Goal: Task Accomplishment & Management: Use online tool/utility

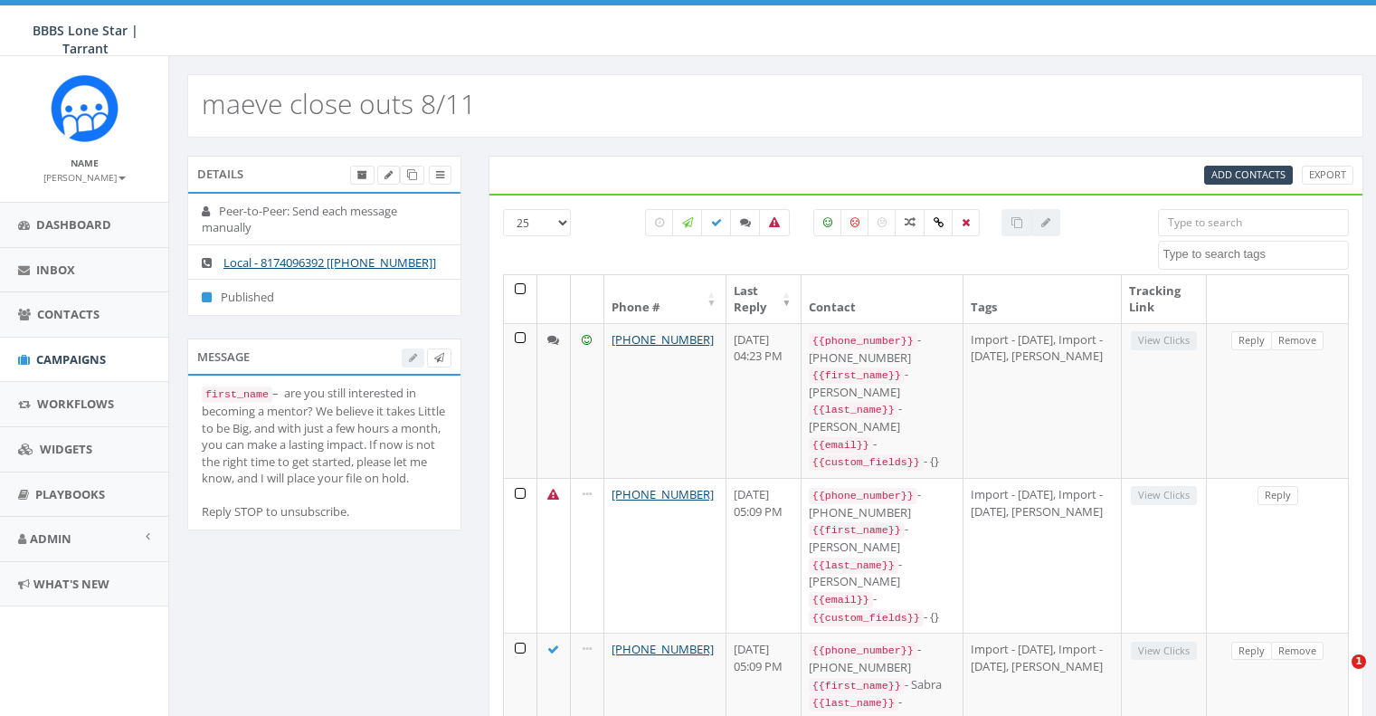
select select
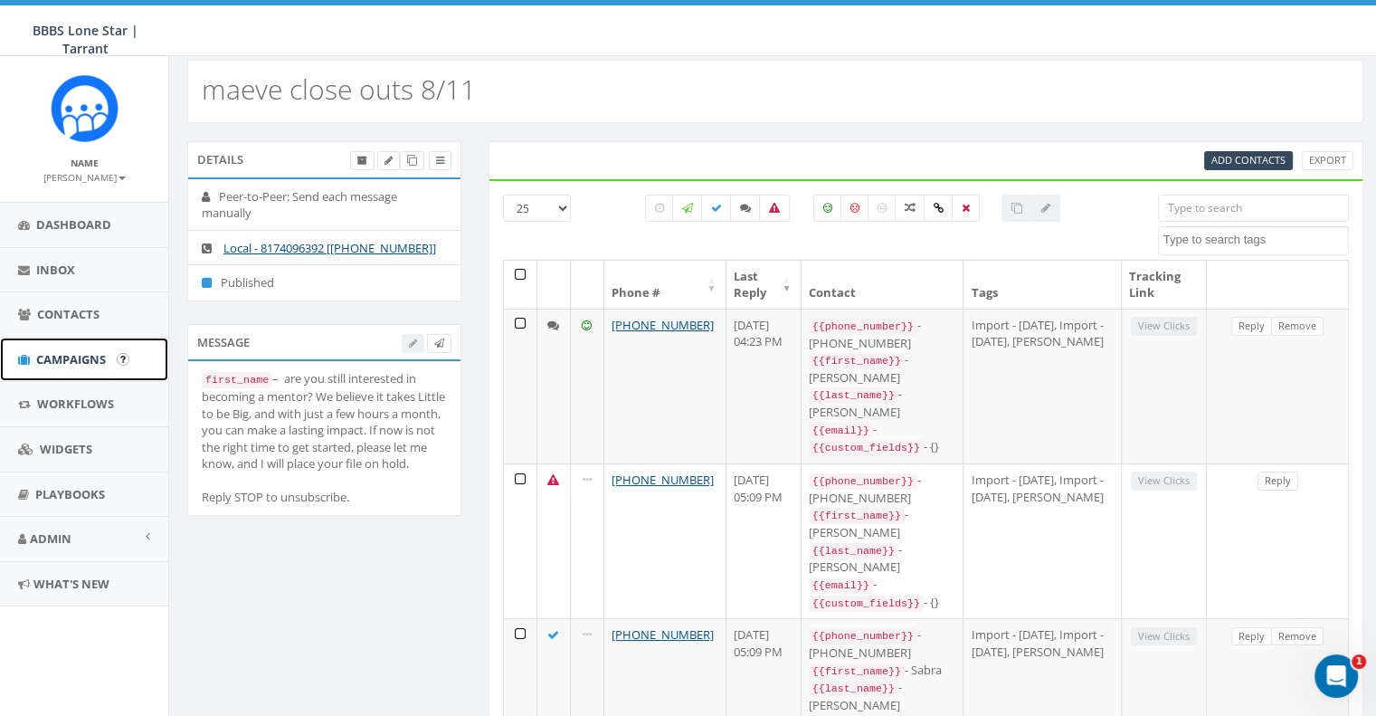
click at [93, 356] on span "Campaigns" at bounding box center [71, 359] width 70 height 16
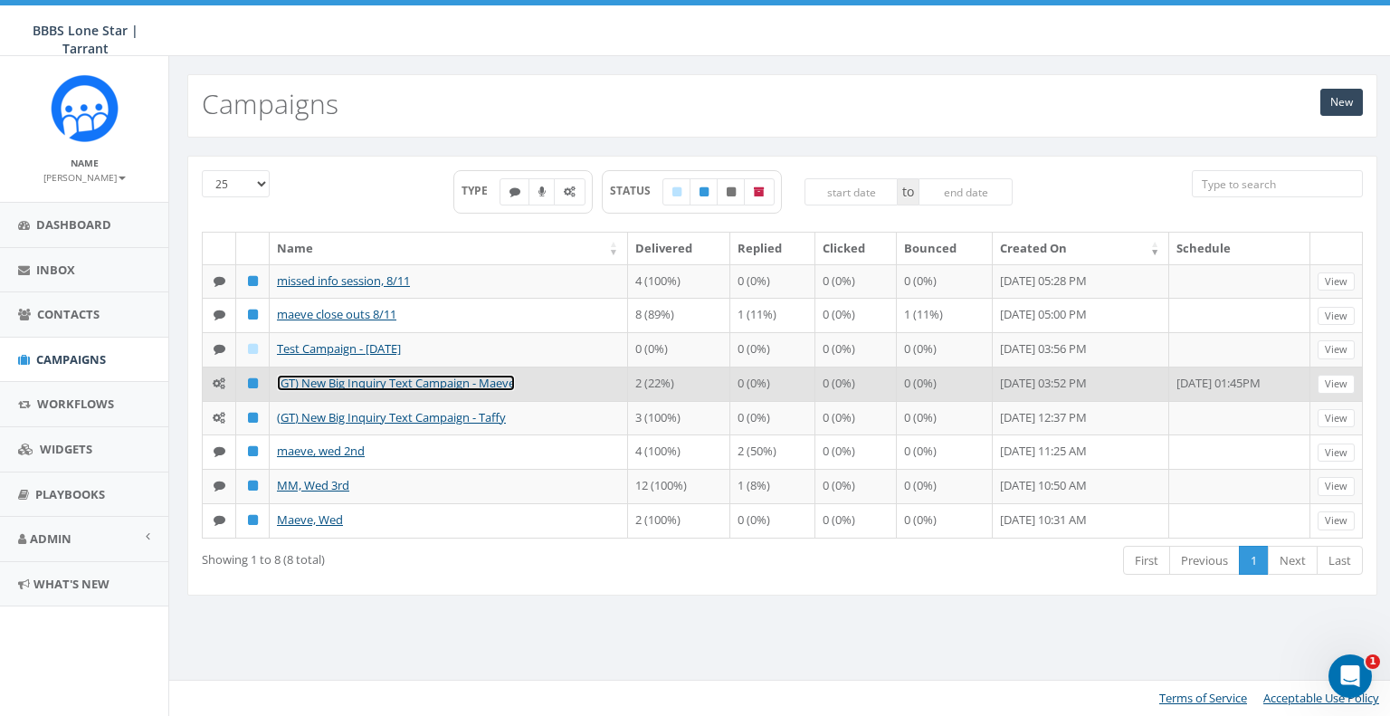
click at [363, 379] on link "(GT) New Big Inquiry Text Campaign - Maeve" at bounding box center [396, 383] width 238 height 16
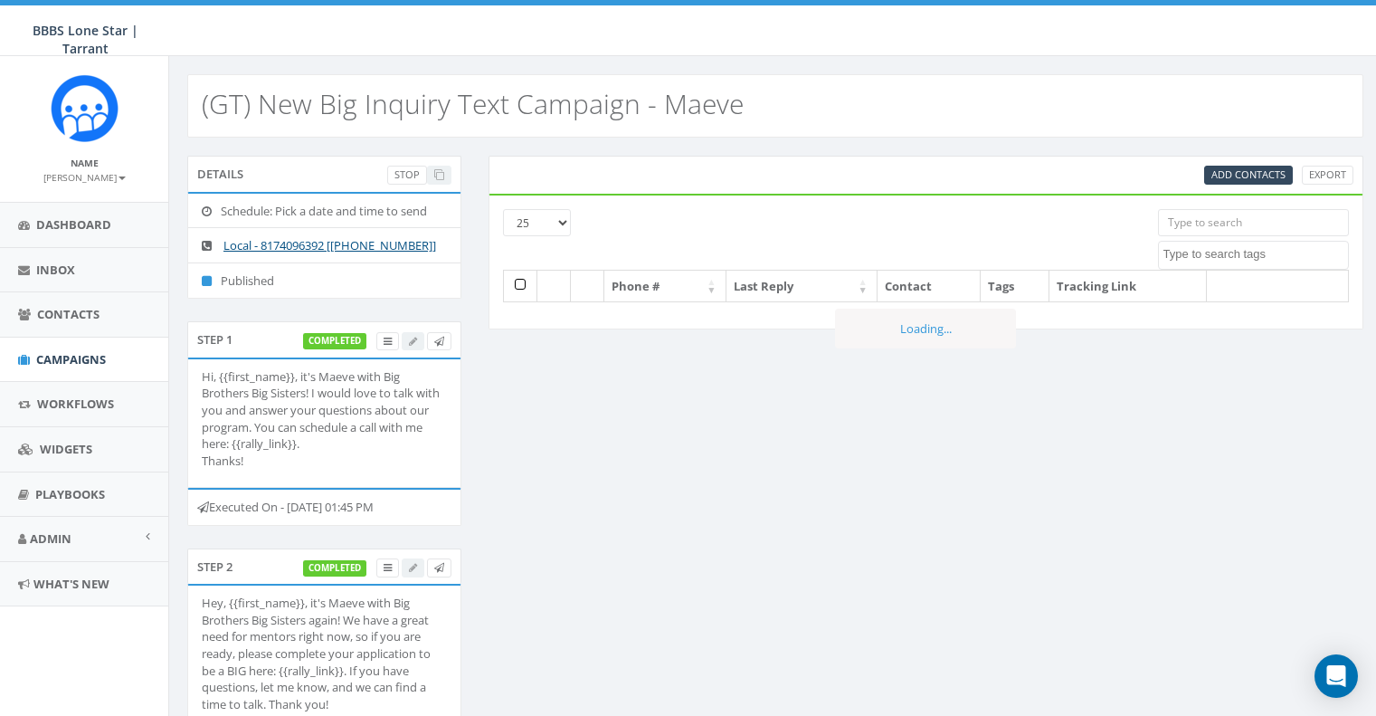
select select
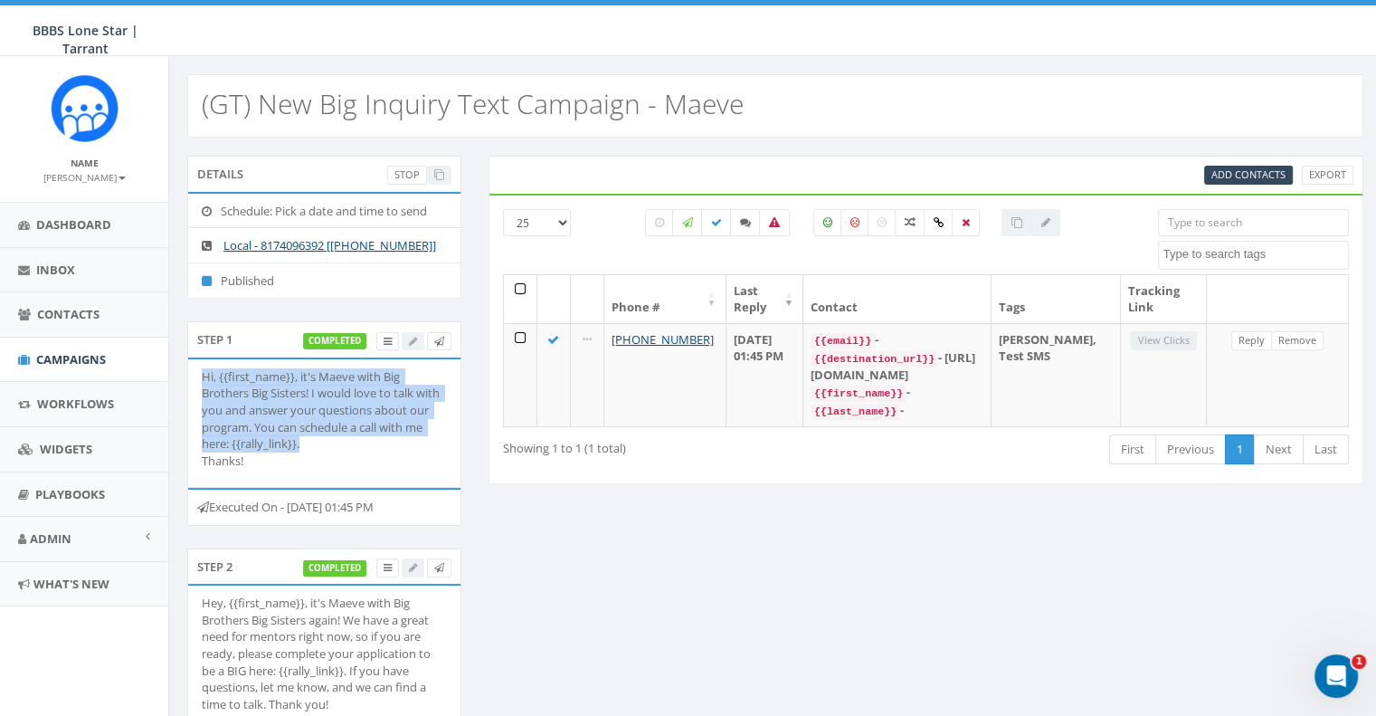
drag, startPoint x: 314, startPoint y: 450, endPoint x: 205, endPoint y: 371, distance: 134.1
click at [205, 371] on p "Hi, {{first_name}}, it's Maeve with Big Brothers Big Sisters! I would love to t…" at bounding box center [324, 418] width 245 height 100
copy p "Hi, {{first_name}}, it's Maeve with Big Brothers Big Sisters! I would love to t…"
